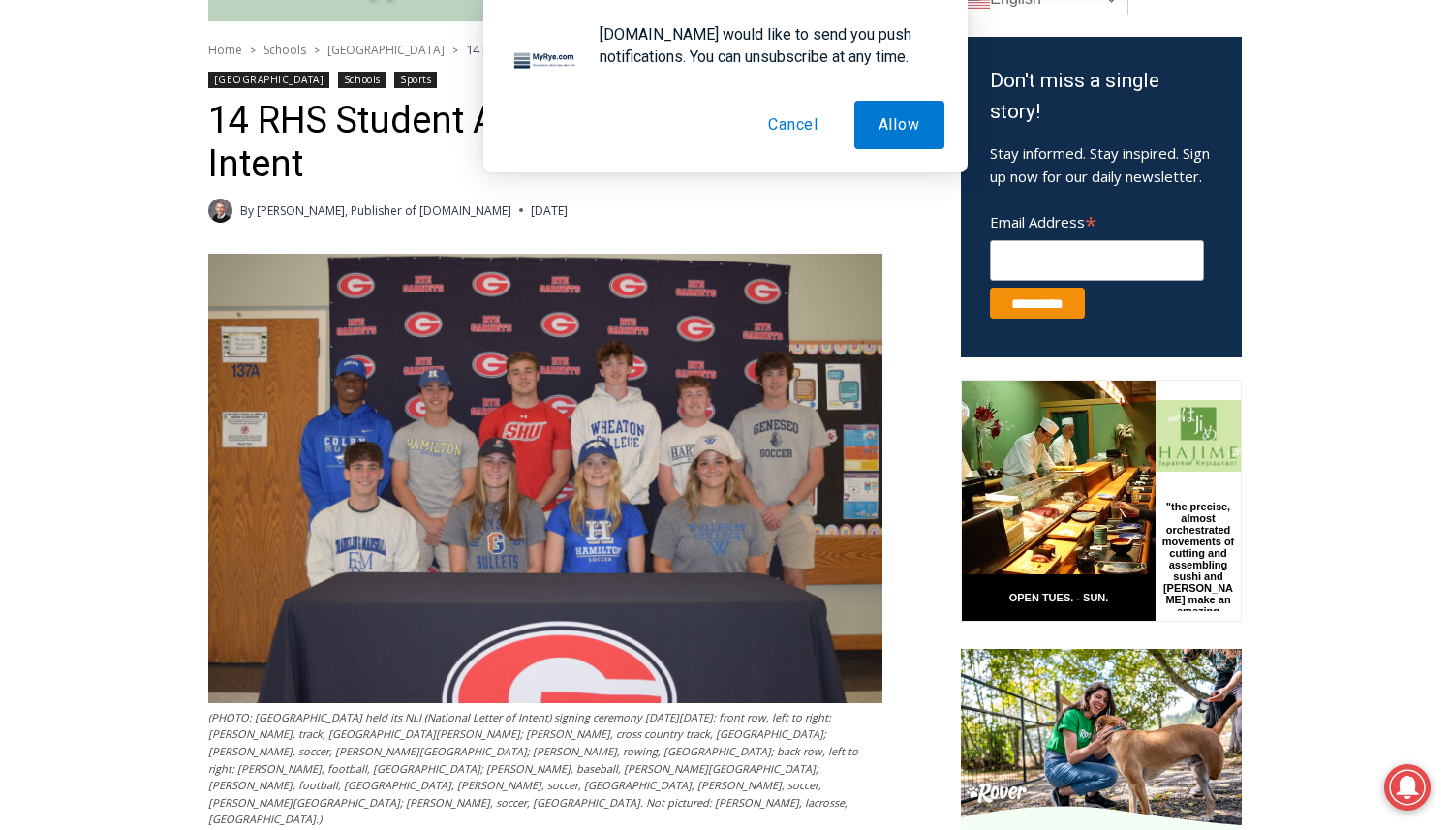
scroll to position [604, 0]
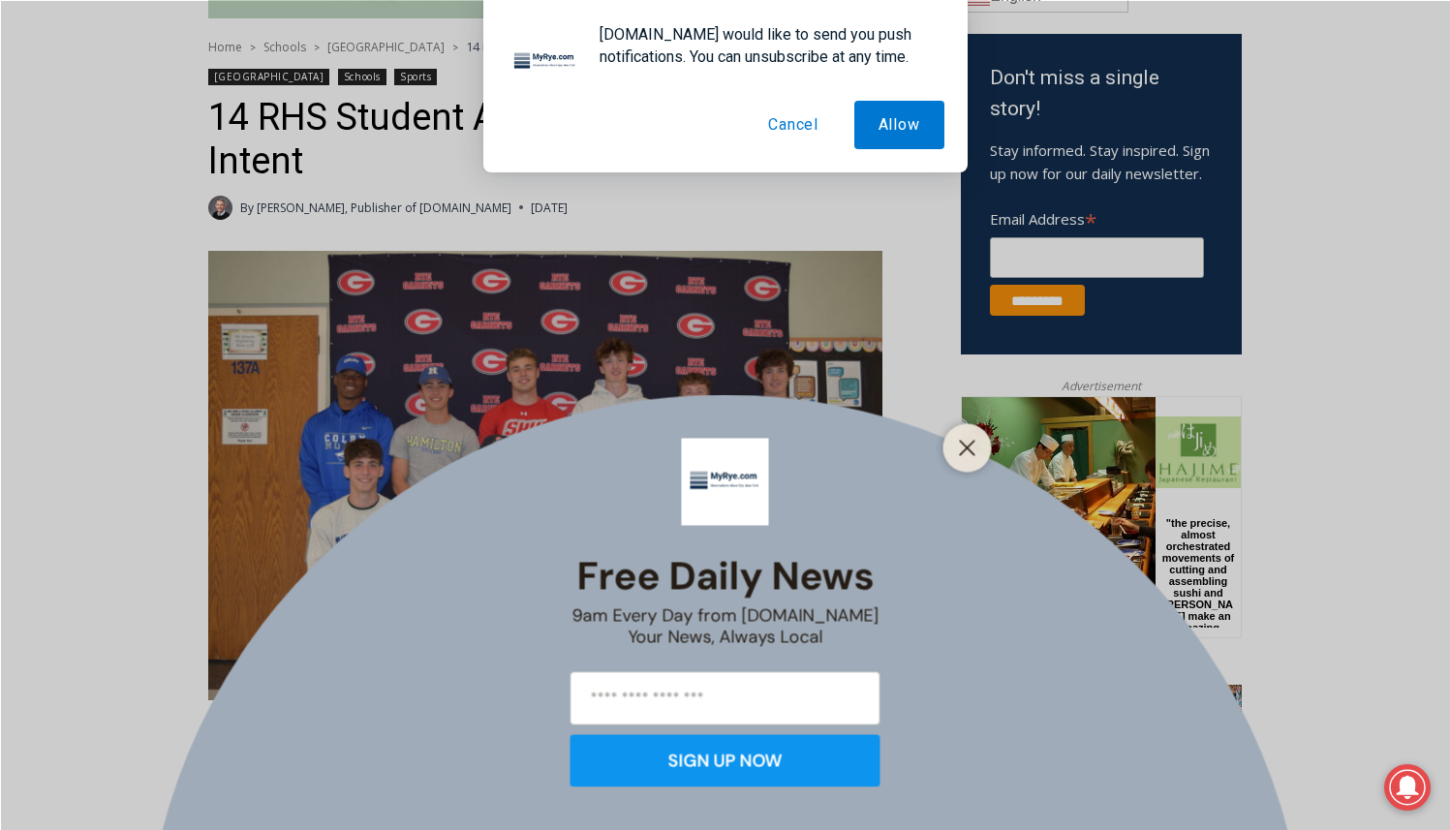
click at [782, 134] on button "Cancel" at bounding box center [793, 125] width 99 height 48
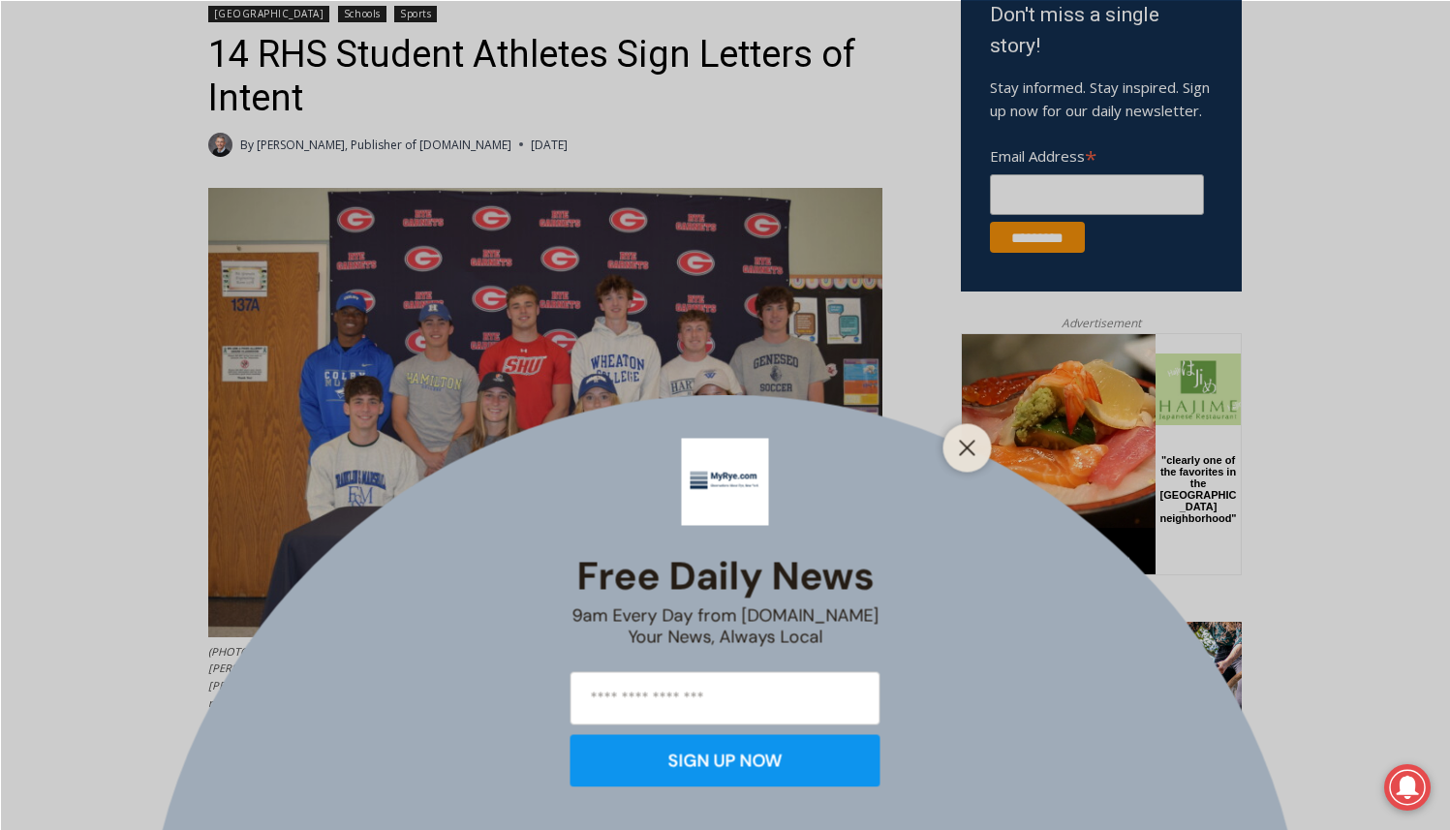
scroll to position [682, 0]
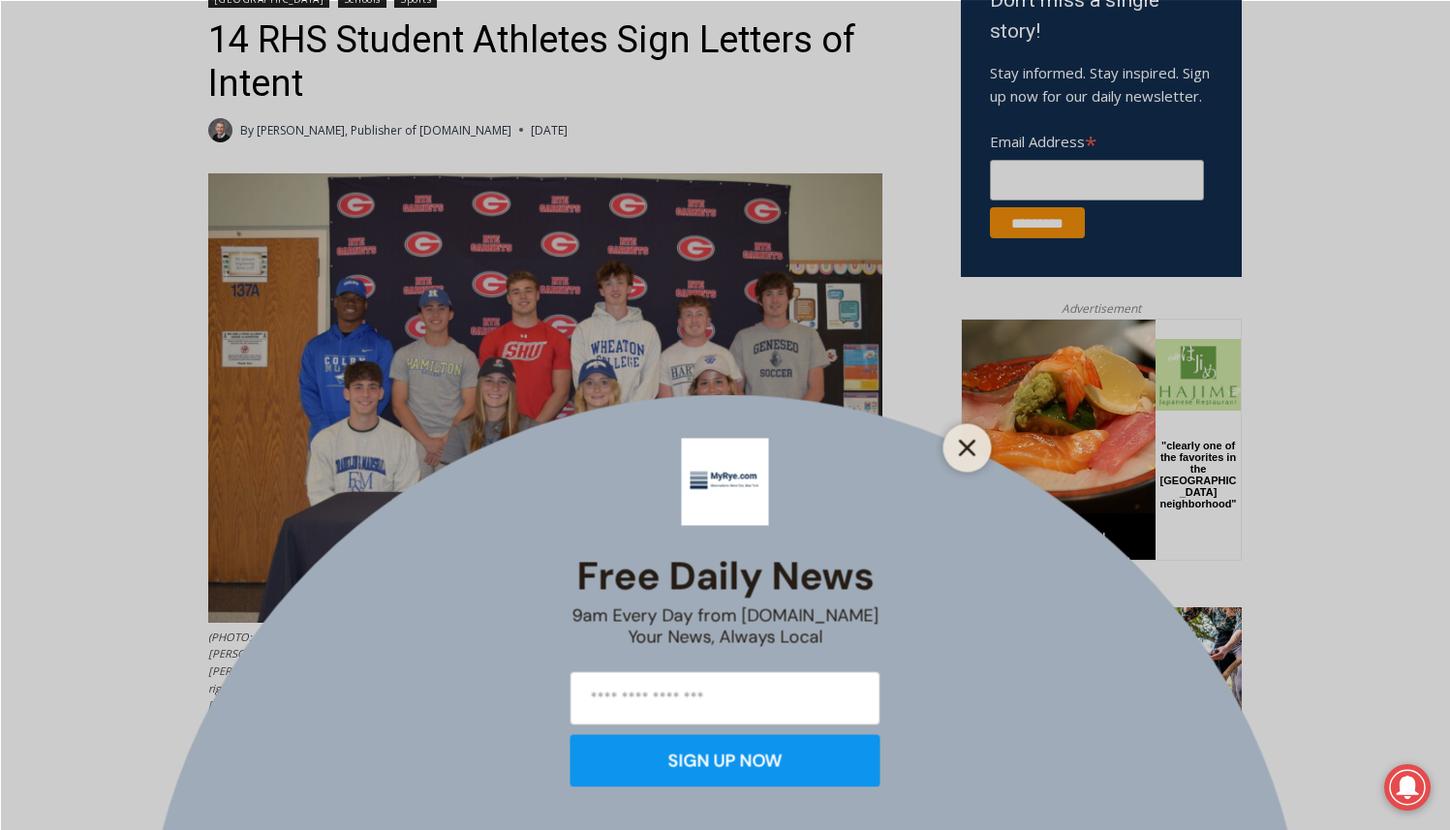
click at [962, 448] on icon "Close" at bounding box center [967, 447] width 17 height 17
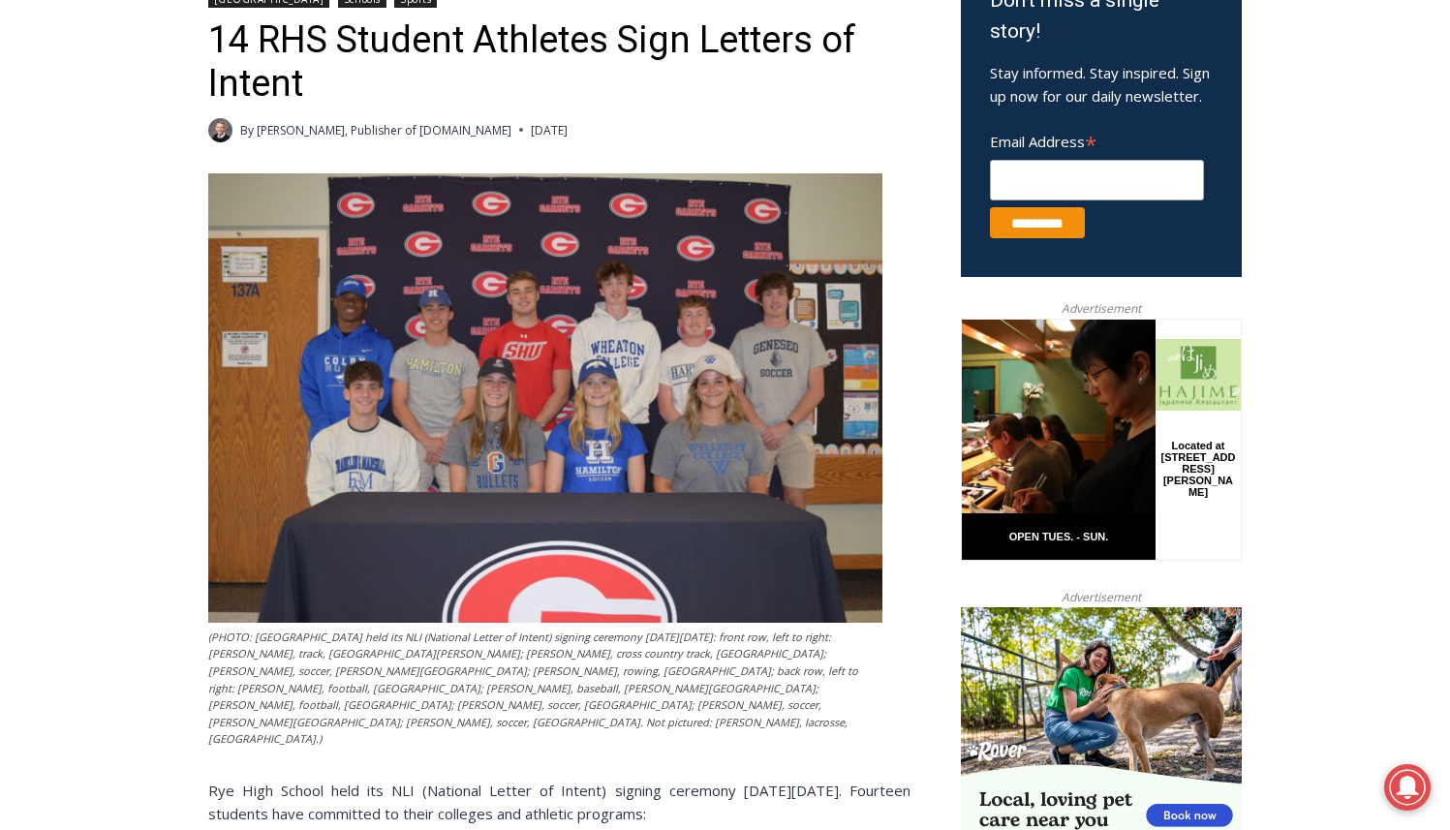
click at [842, 109] on header "Home > Schools > [GEOGRAPHIC_DATA] > 14 RHS Student Athletes Sign Letters of In…" at bounding box center [559, 50] width 702 height 183
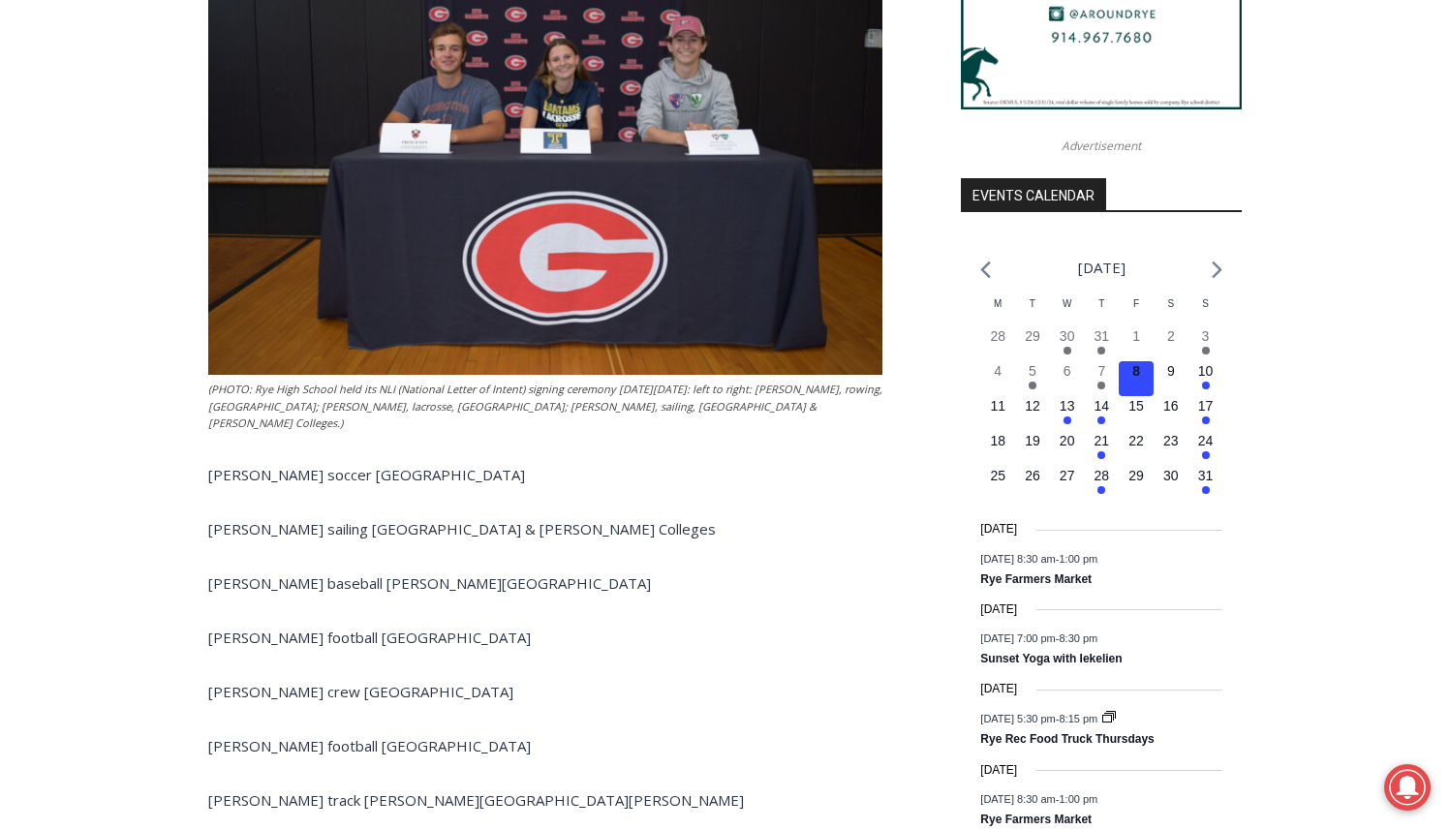
scroll to position [1999, 0]
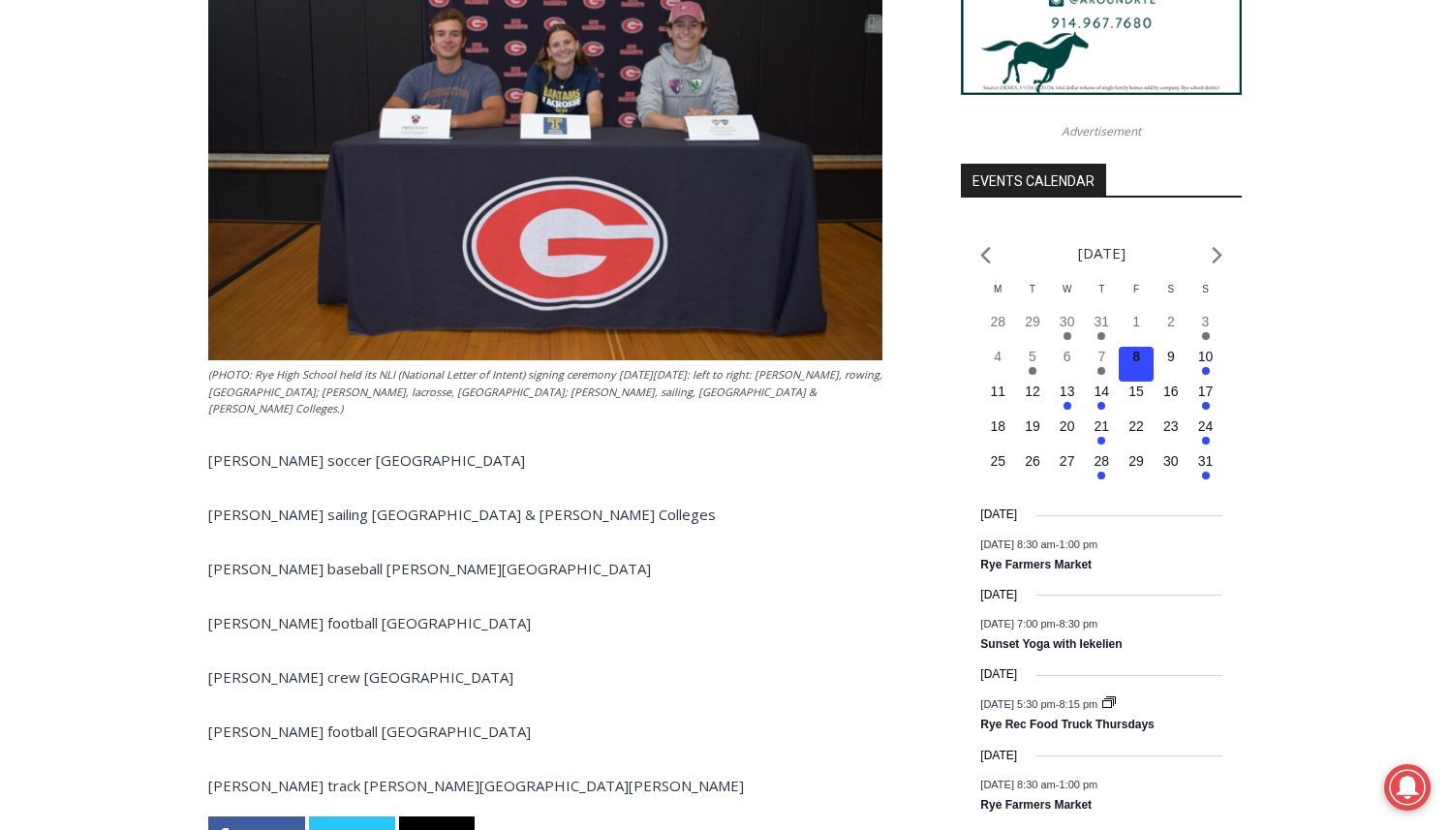
click at [579, 484] on div "[PERSON_NAME] cross country track [GEOGRAPHIC_DATA] [PERSON_NAME] lacrosse Trin…" at bounding box center [559, 164] width 702 height 1266
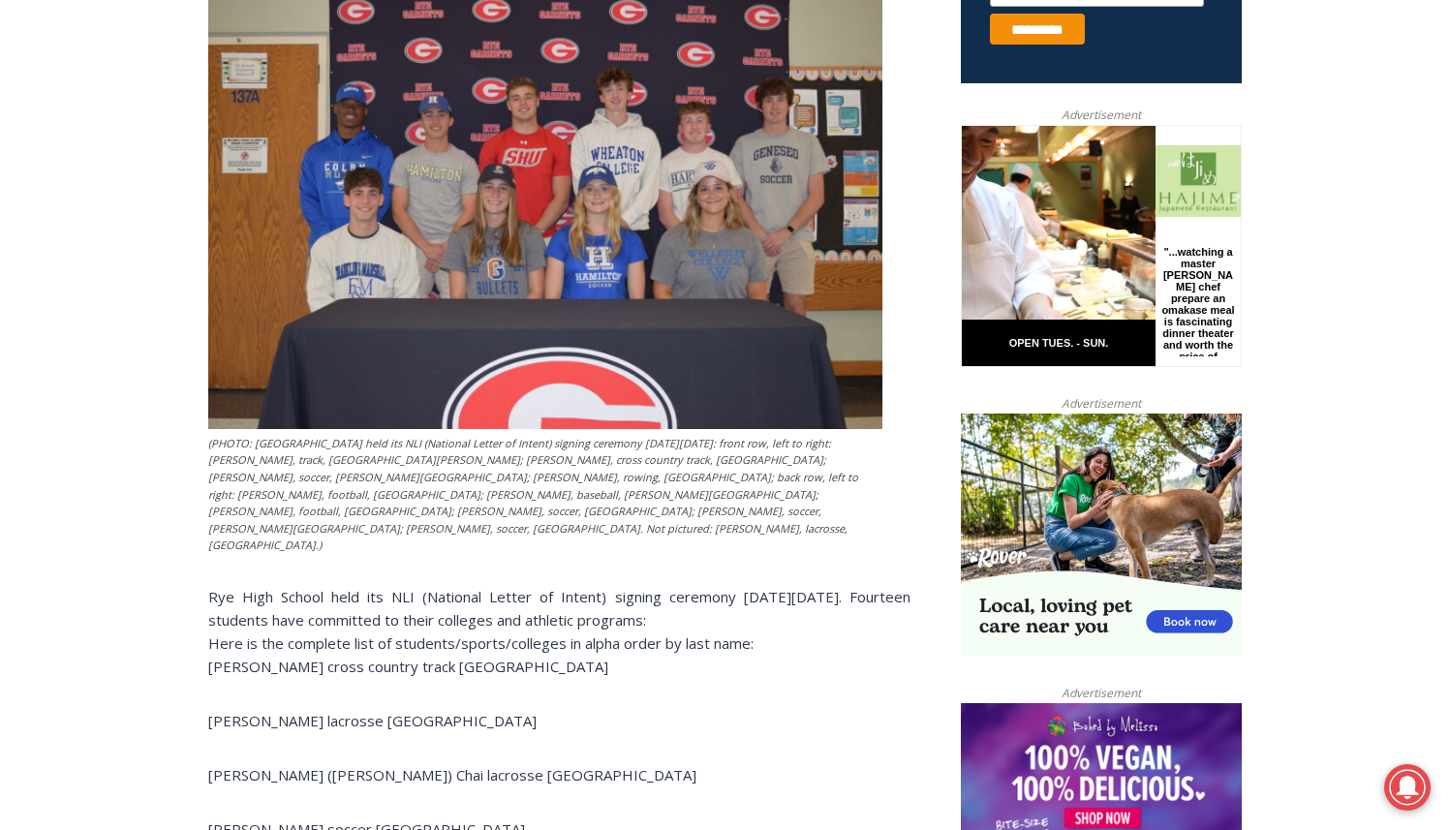
scroll to position [837, 0]
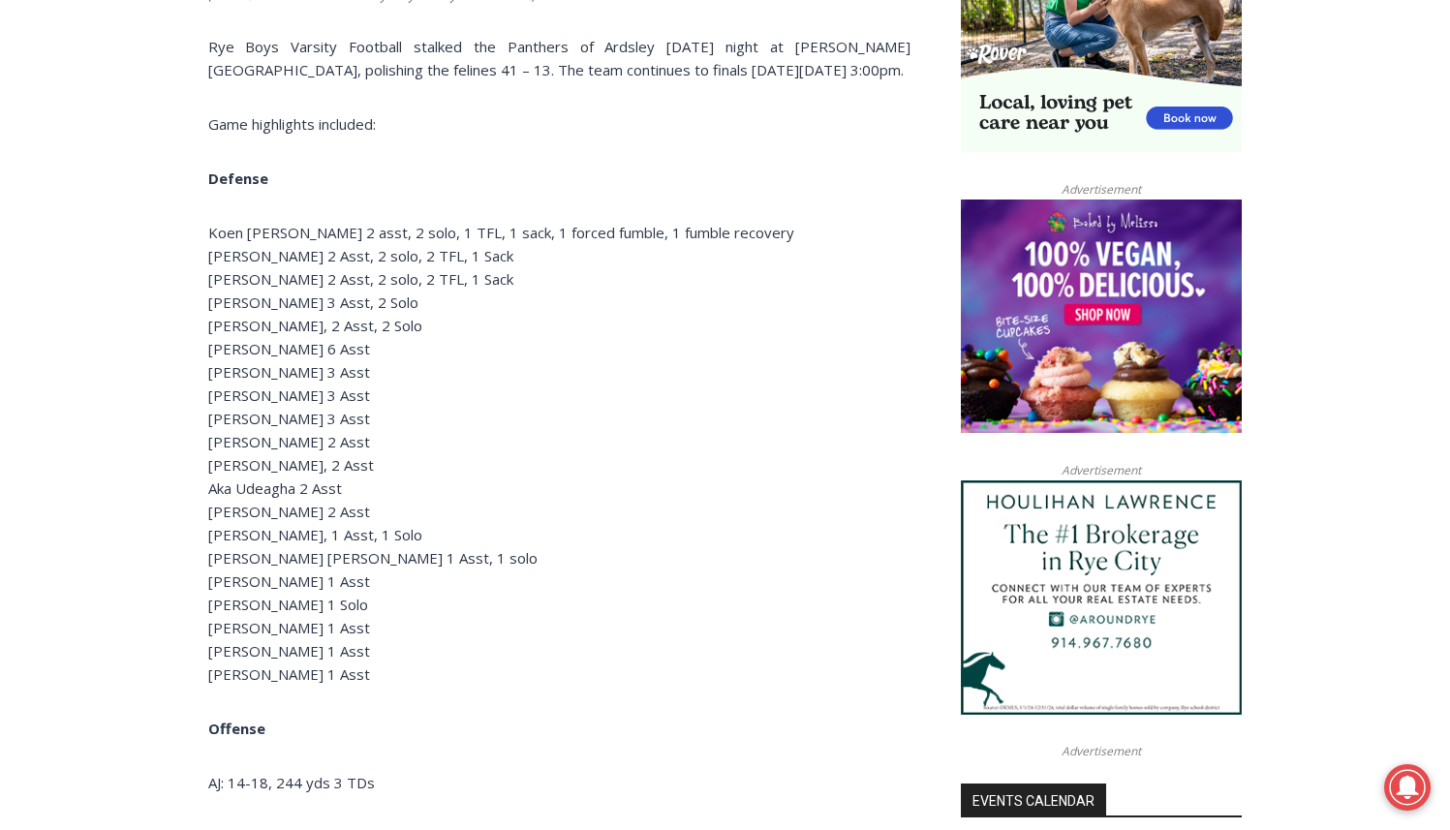
scroll to position [1395, 0]
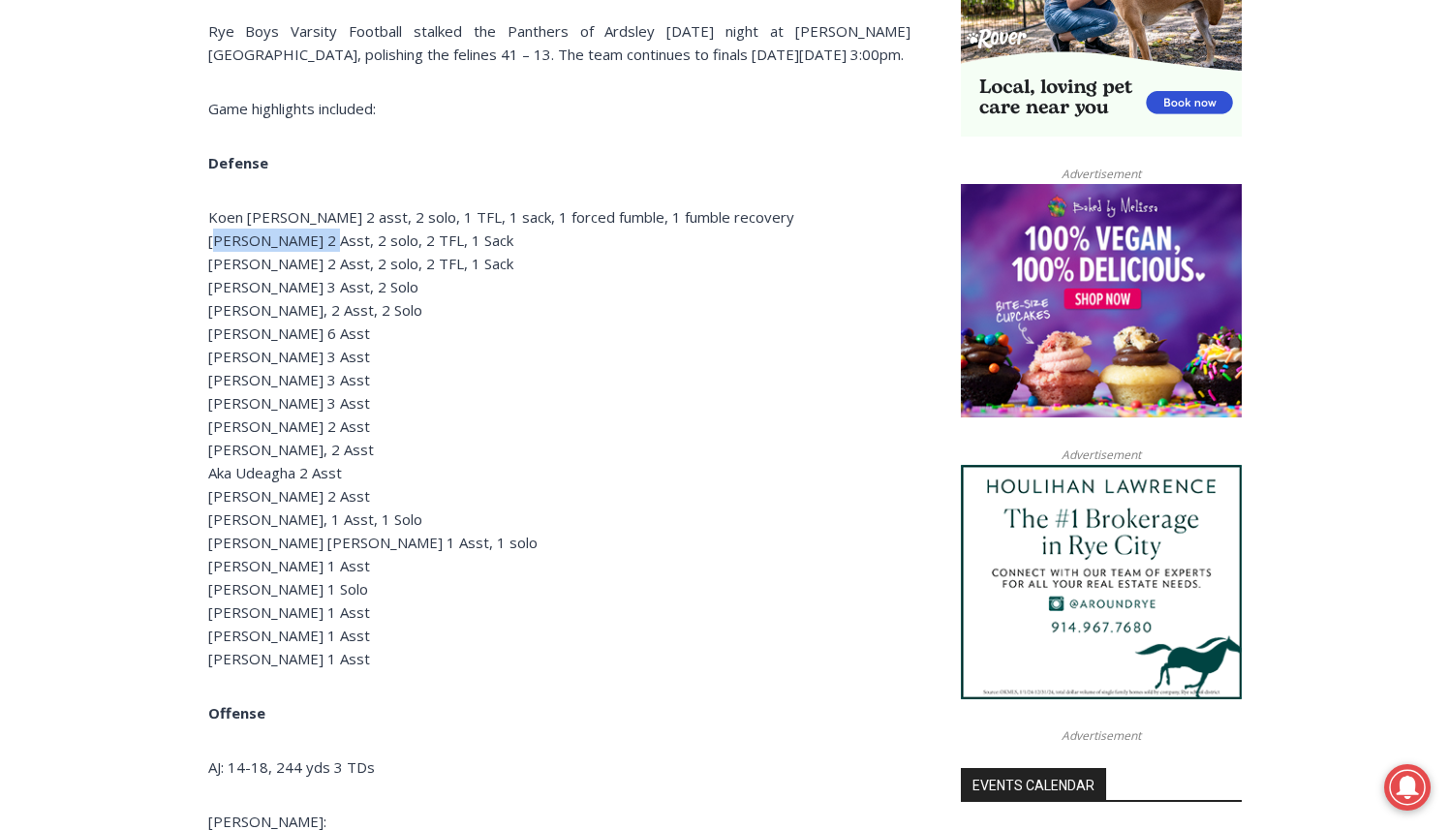
drag, startPoint x: 313, startPoint y: 241, endPoint x: 178, endPoint y: 247, distance: 134.8
copy p "Charlie Saurack"
